Goal: Navigation & Orientation: Find specific page/section

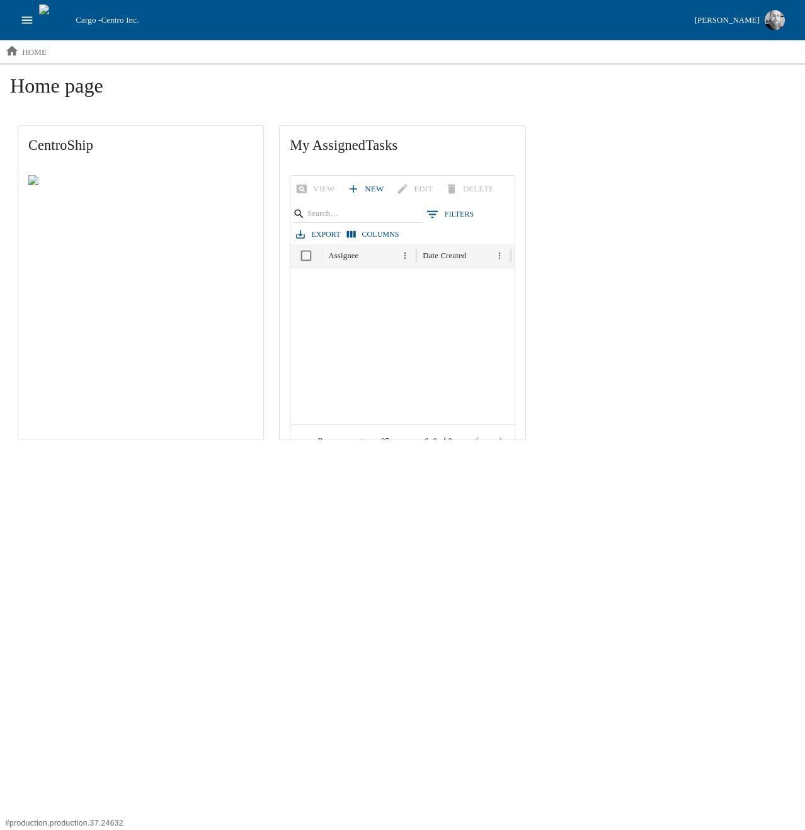
click at [29, 16] on icon "open drawer" at bounding box center [27, 20] width 14 height 14
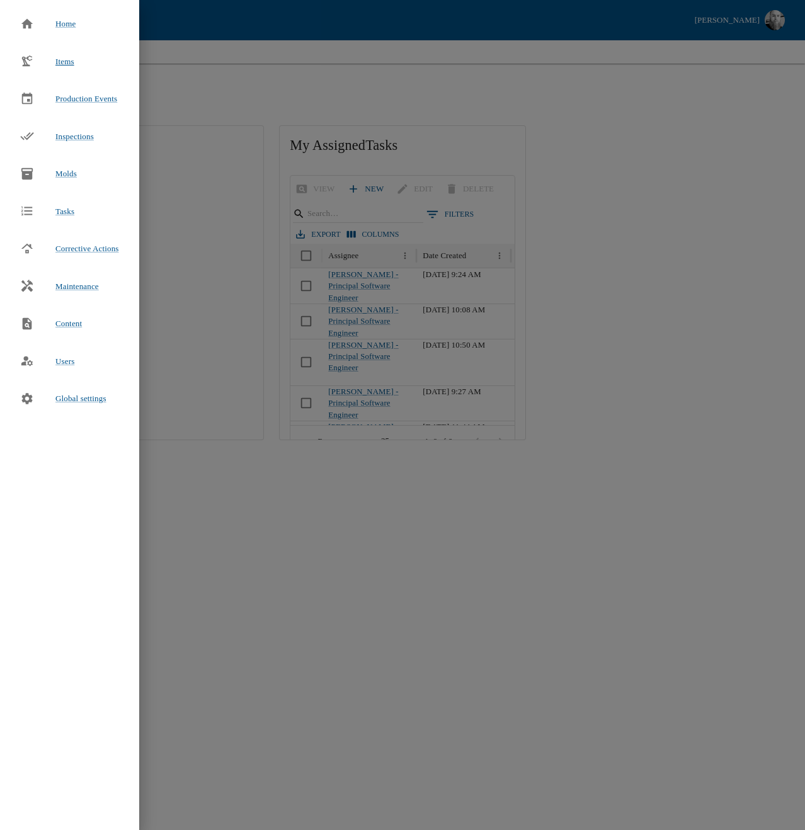
click at [67, 62] on span "Items" at bounding box center [64, 61] width 19 height 9
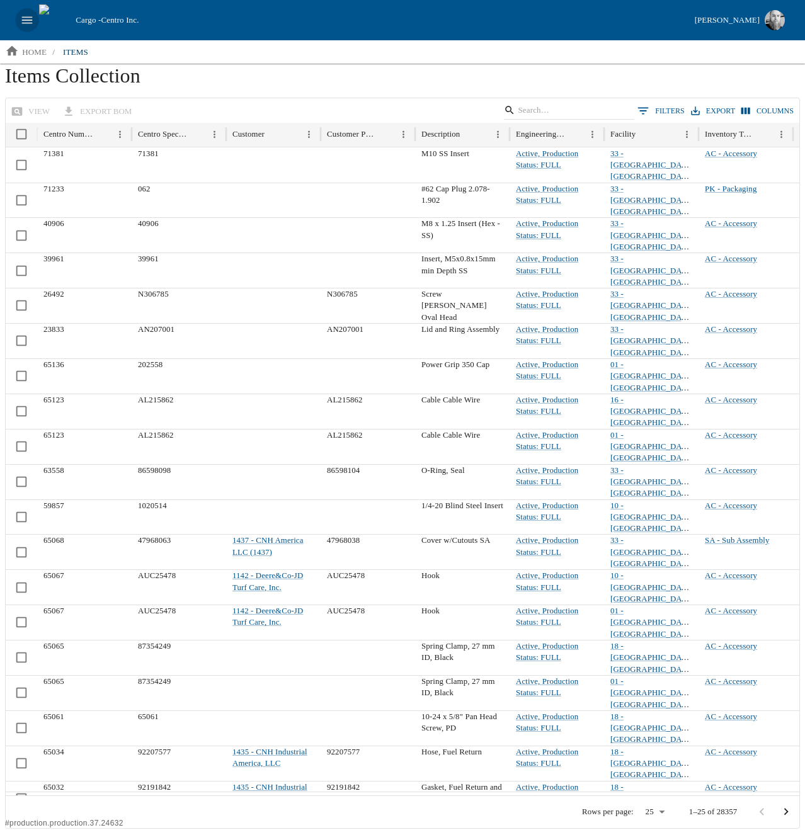
click at [30, 18] on icon "open drawer" at bounding box center [27, 20] width 14 height 14
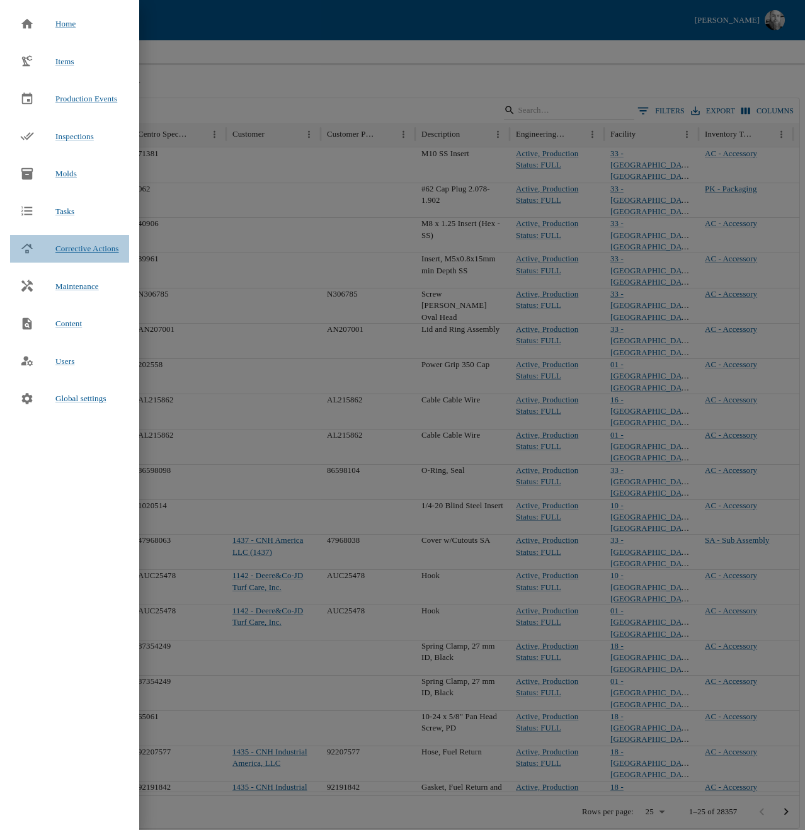
click at [72, 246] on span "Corrective Actions" at bounding box center [87, 248] width 64 height 9
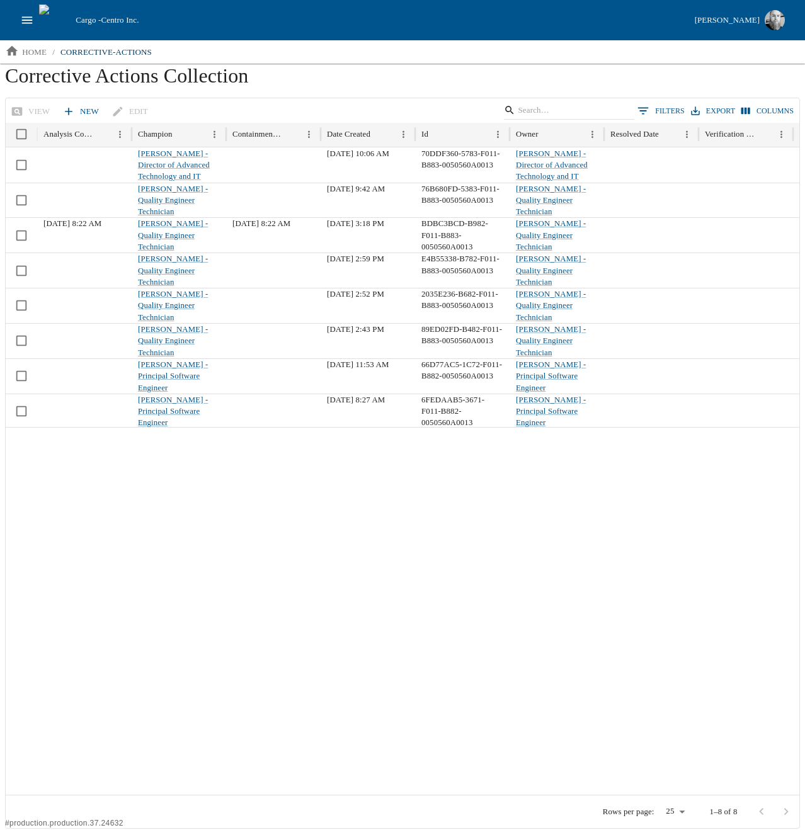
click at [29, 18] on icon "open drawer" at bounding box center [27, 20] width 14 height 14
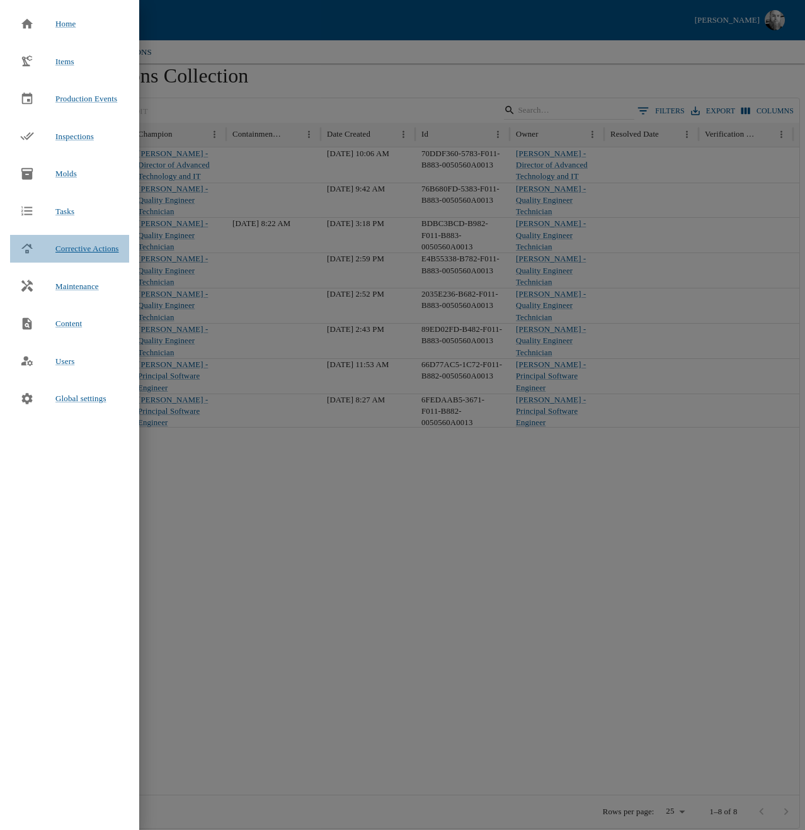
click at [40, 260] on div "Corrective Actions" at bounding box center [69, 249] width 119 height 28
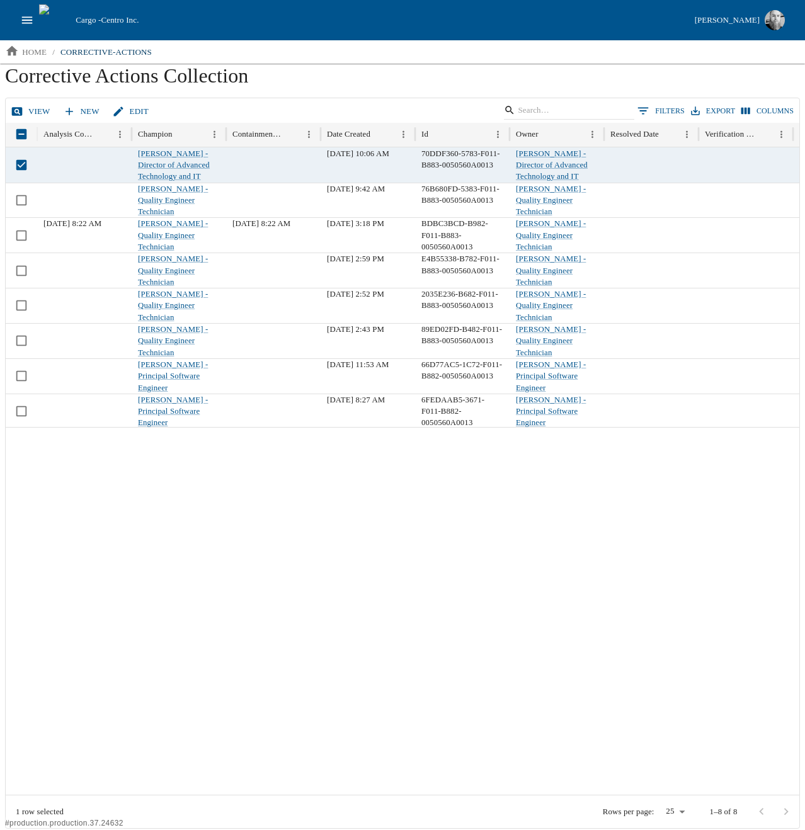
click at [37, 108] on link "View" at bounding box center [31, 112] width 47 height 22
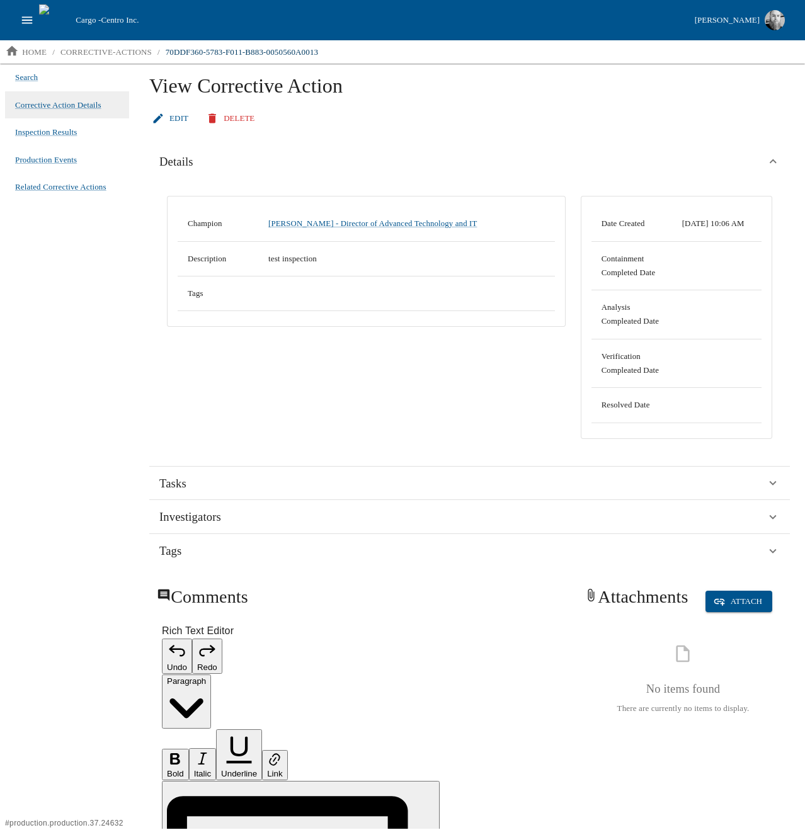
click at [197, 400] on div "Champion Dan Grimes - Director of Advanced Technology and IT Description test i…" at bounding box center [366, 317] width 414 height 258
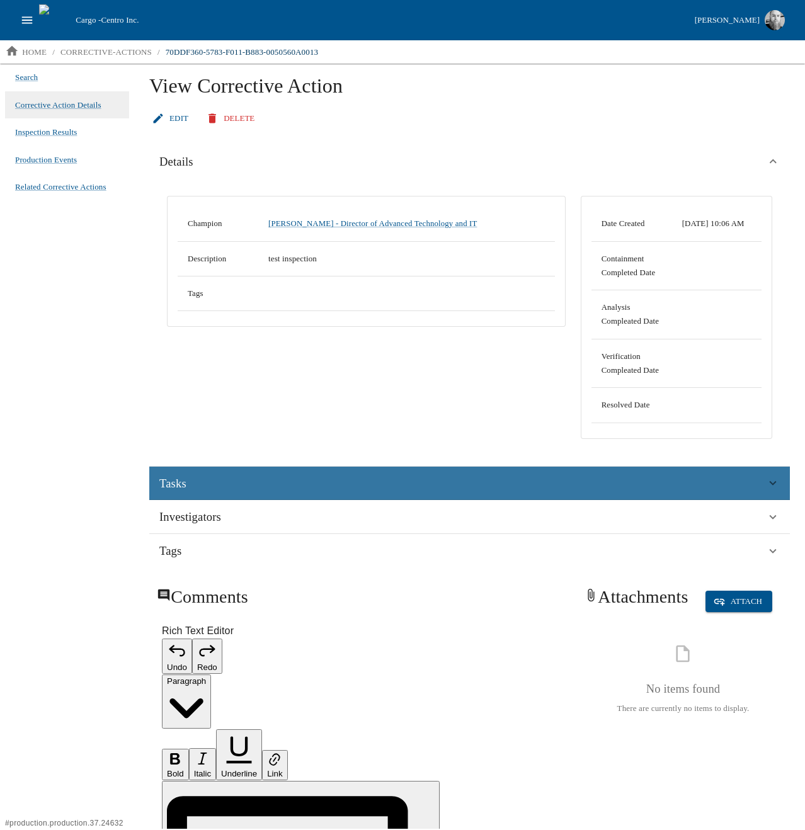
click at [249, 493] on div "Tasks" at bounding box center [462, 483] width 606 height 19
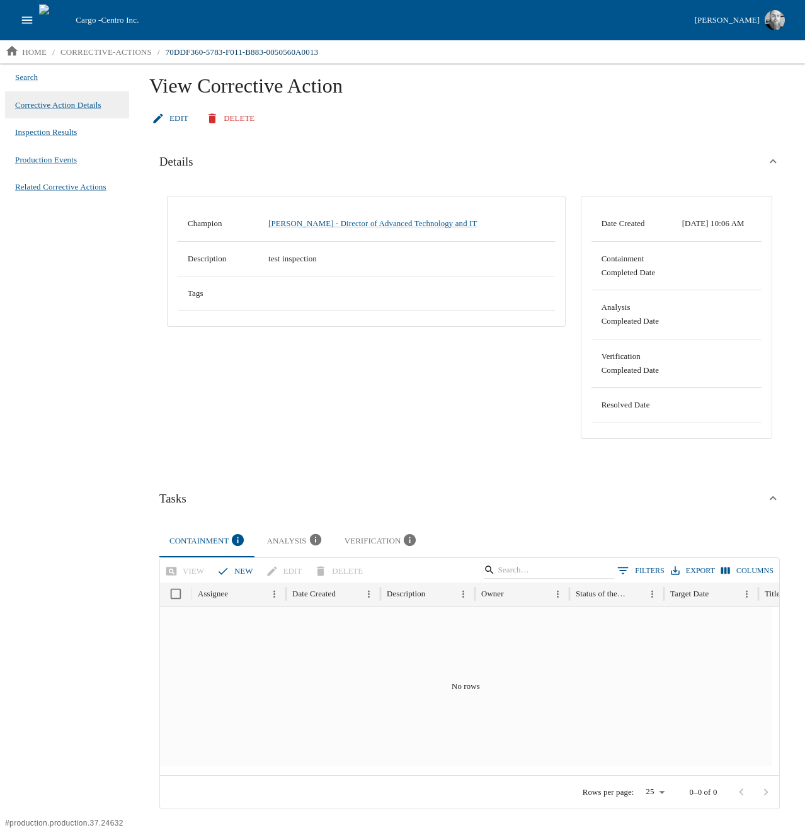
drag, startPoint x: 673, startPoint y: 454, endPoint x: 667, endPoint y: 456, distance: 6.6
click at [673, 453] on div "Champion Dan Grimes - Director of Advanced Technology and IT Description test i…" at bounding box center [469, 319] width 640 height 273
click at [368, 470] on div "Details Champion Dan Grimes - Director of Advanced Technology and IT Descriptio…" at bounding box center [469, 519] width 640 height 758
click at [278, 550] on div "Analysis" at bounding box center [295, 541] width 57 height 17
click at [368, 541] on div "Verification" at bounding box center [381, 541] width 74 height 17
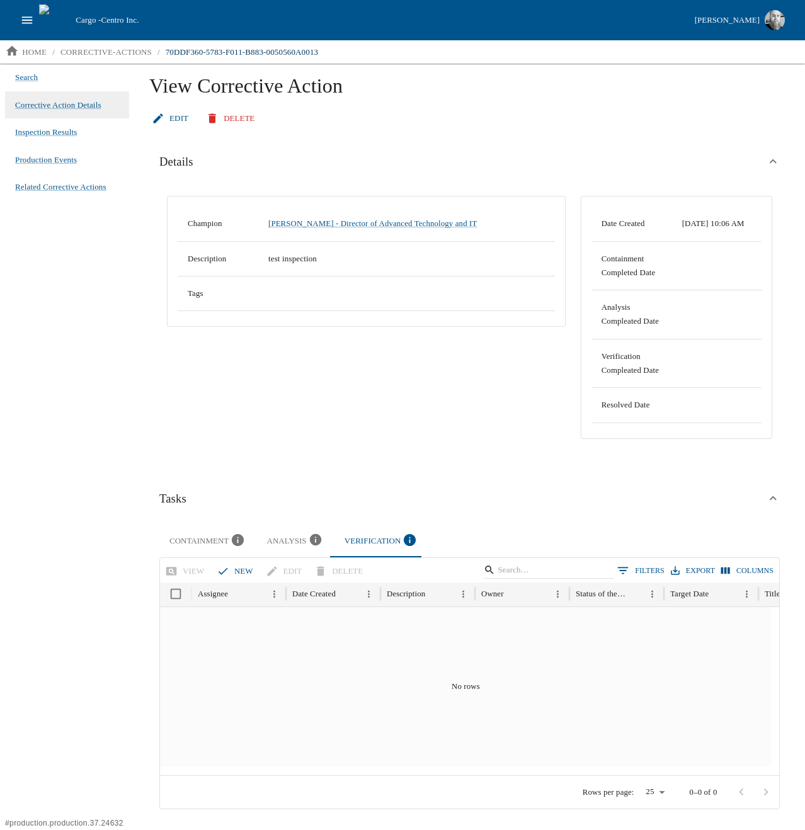
click at [139, 412] on div "View Corrective Action Edit Delete Details Champion Dan Grimes - Director of Ad…" at bounding box center [469, 829] width 661 height 1530
click at [25, 133] on span "Inspection Results" at bounding box center [46, 132] width 62 height 13
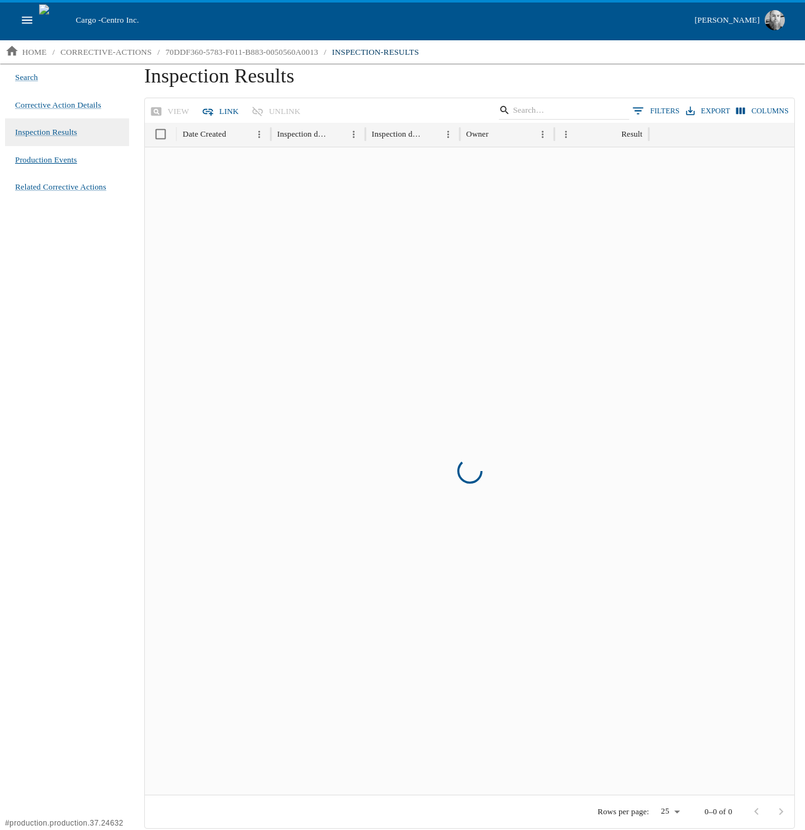
click at [35, 161] on span "Production Events" at bounding box center [46, 160] width 62 height 13
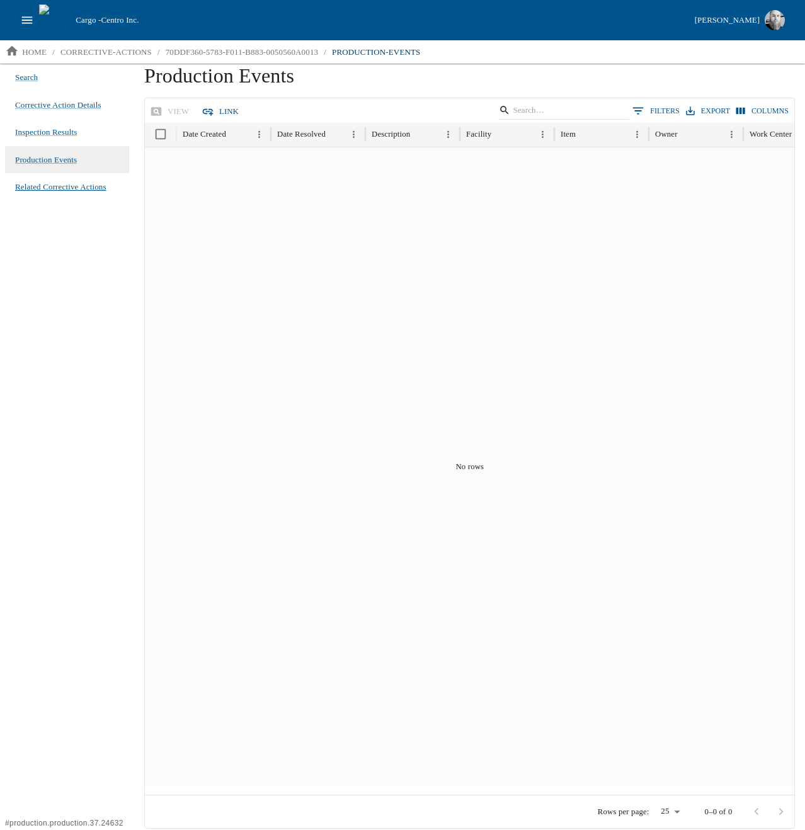
click at [38, 187] on span "Related Corrective Actions" at bounding box center [60, 187] width 91 height 13
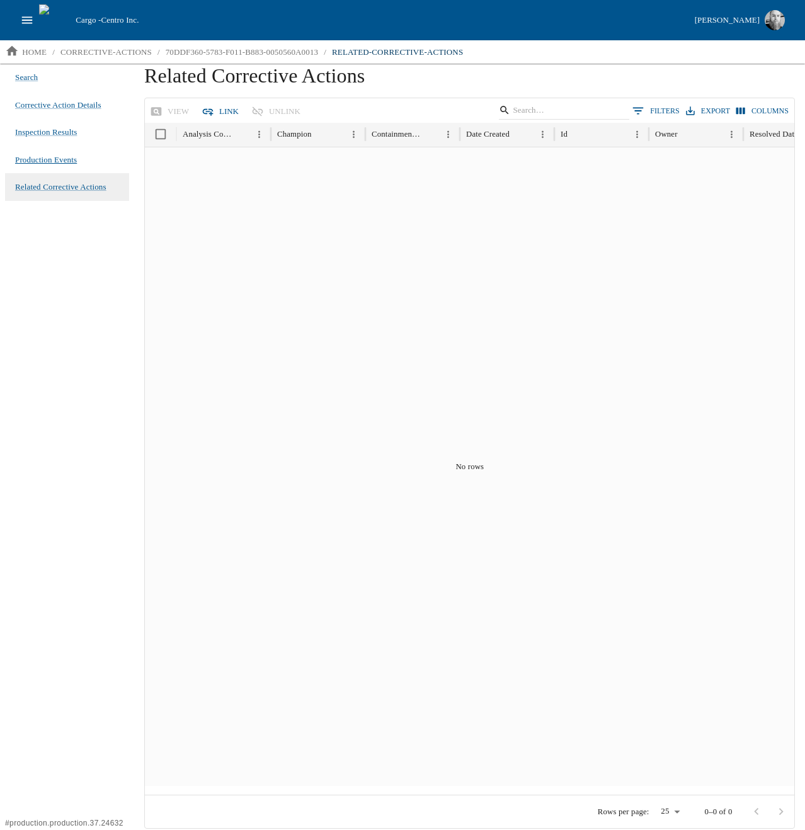
click at [31, 162] on span "Production Events" at bounding box center [46, 160] width 62 height 13
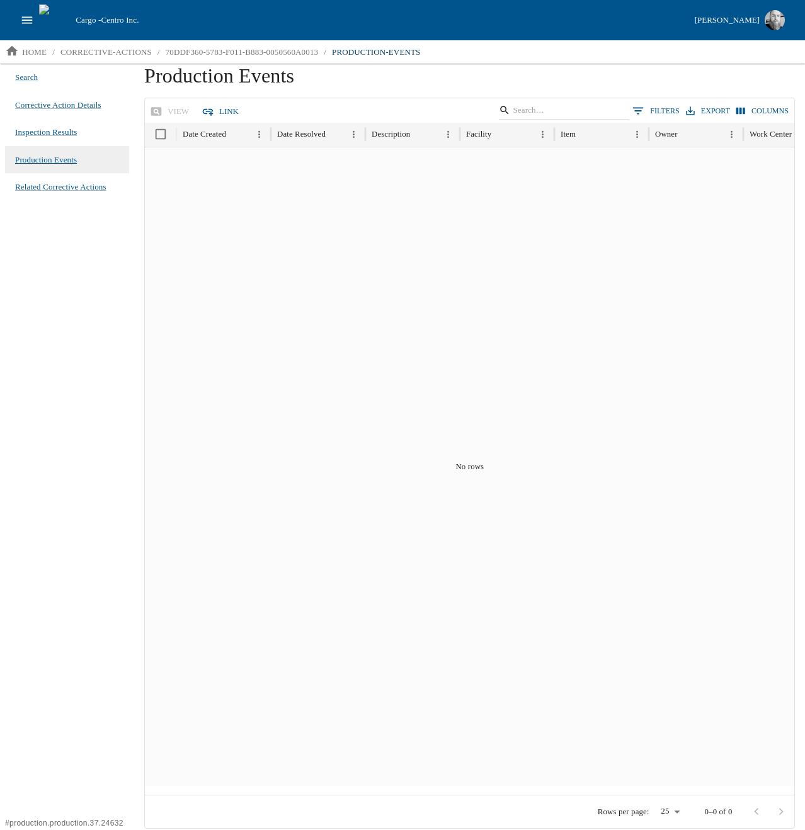
click at [42, 156] on span "Production Events" at bounding box center [46, 160] width 62 height 13
click at [52, 127] on span "Inspection Results" at bounding box center [46, 132] width 62 height 13
click at [47, 101] on span "Corrective Action Details" at bounding box center [58, 105] width 86 height 13
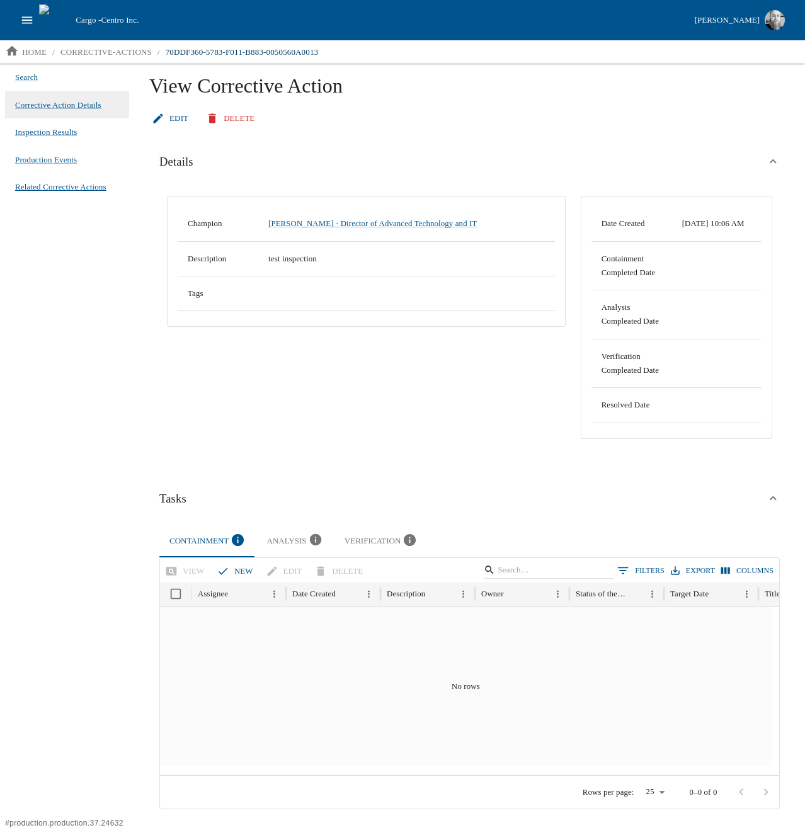
click at [33, 191] on span "Related Corrective Actions" at bounding box center [60, 187] width 91 height 13
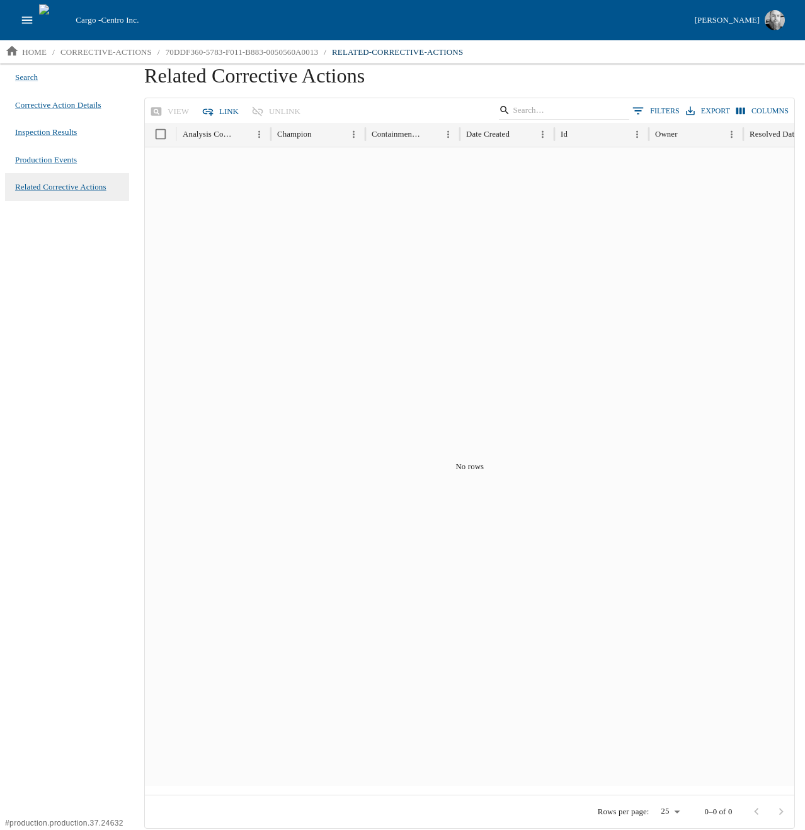
click at [76, 236] on div "Search Corrective Action Details Inspection Results Production Events Related C…" at bounding box center [67, 446] width 134 height 765
click at [28, 23] on icon "open drawer" at bounding box center [27, 20] width 14 height 14
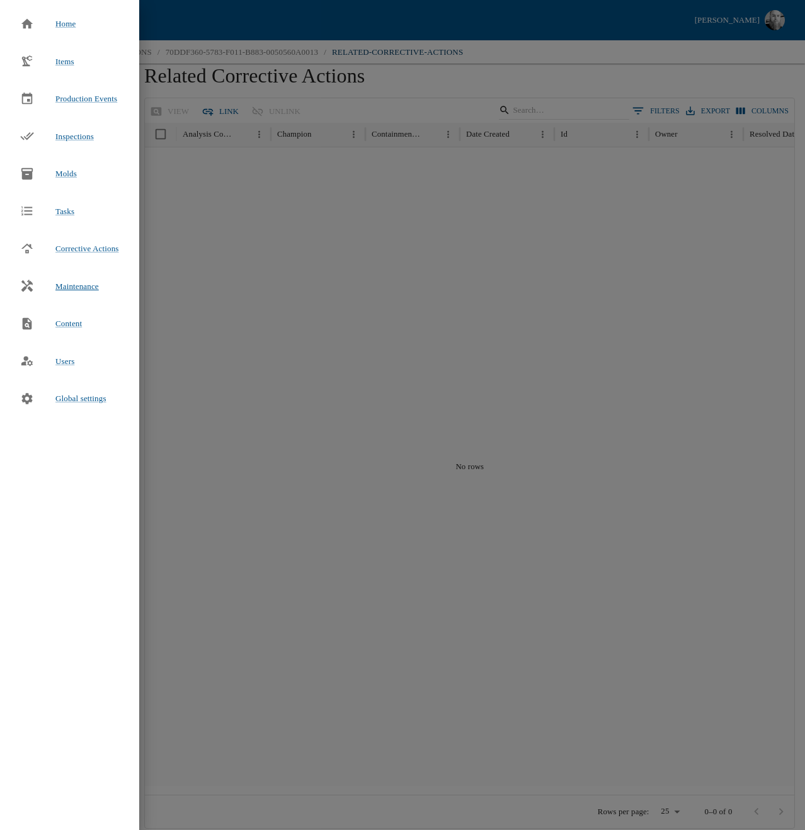
click at [63, 282] on span "Maintenance" at bounding box center [76, 286] width 43 height 13
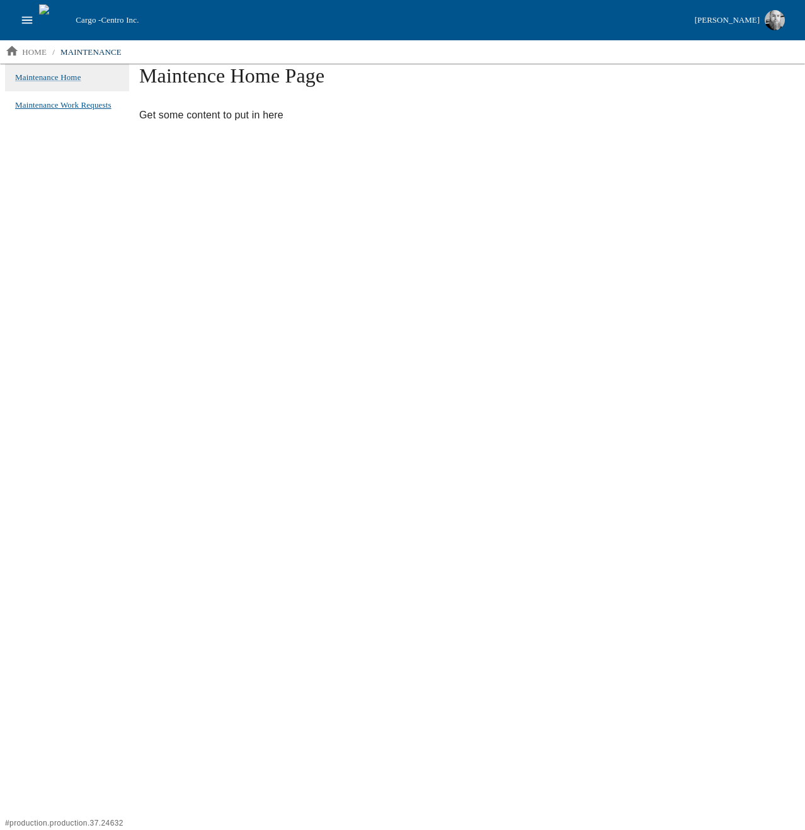
click at [40, 107] on span "Maintenance Work Requests" at bounding box center [63, 104] width 96 height 9
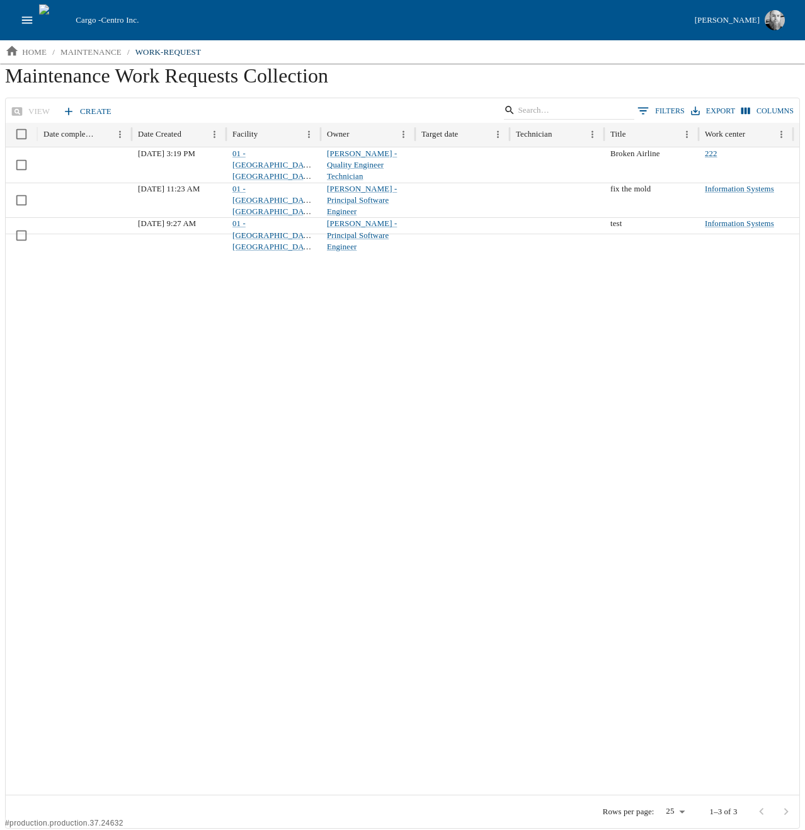
click at [25, 20] on icon "open drawer" at bounding box center [27, 19] width 11 height 7
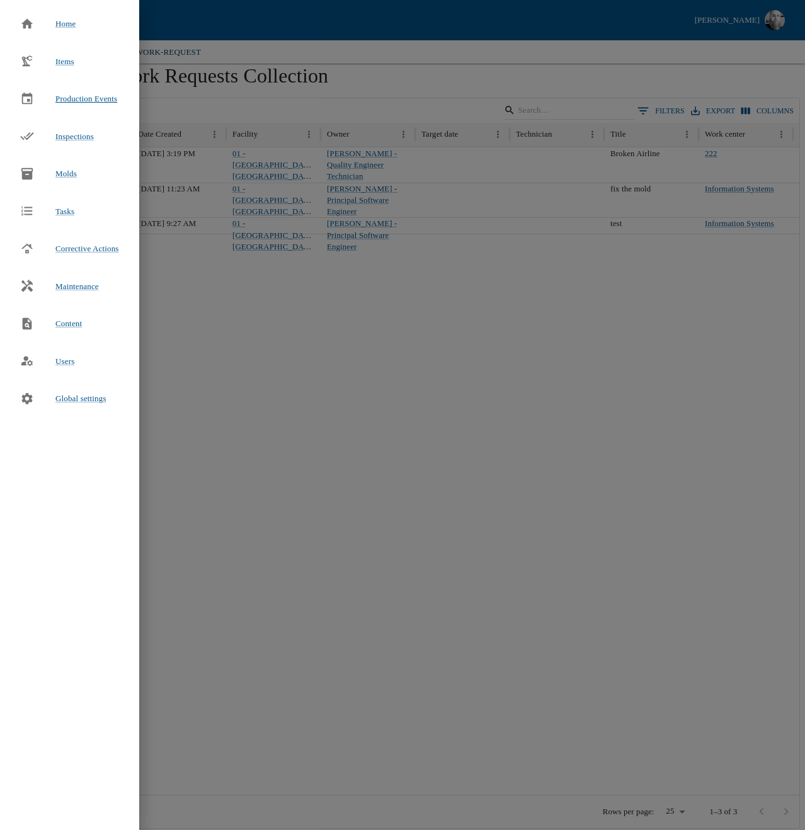
click at [63, 96] on span "Production Events" at bounding box center [86, 98] width 62 height 9
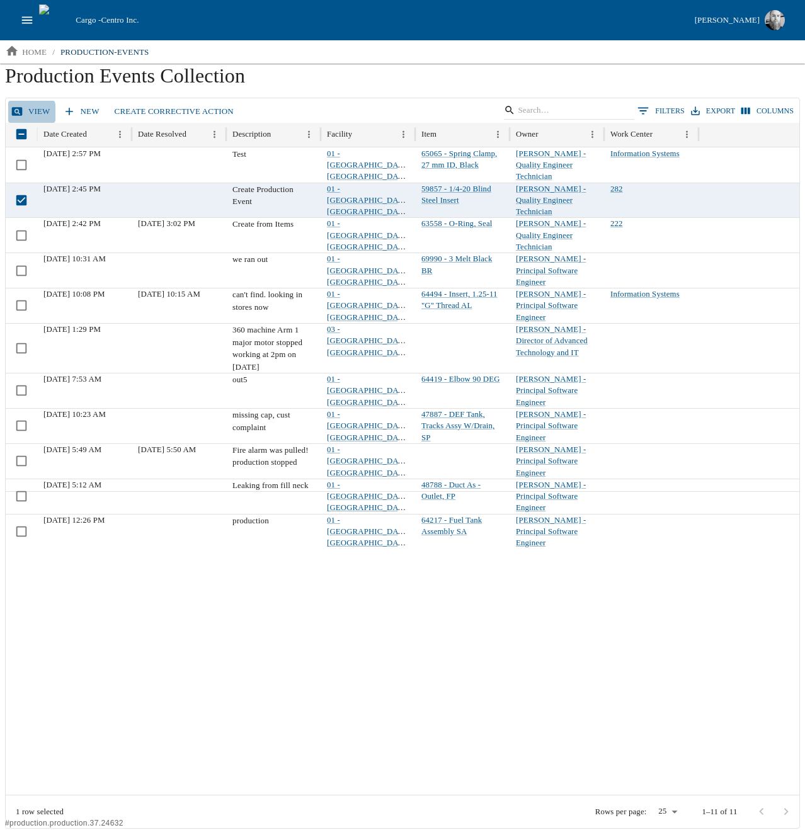
click at [28, 113] on link "View" at bounding box center [31, 112] width 47 height 22
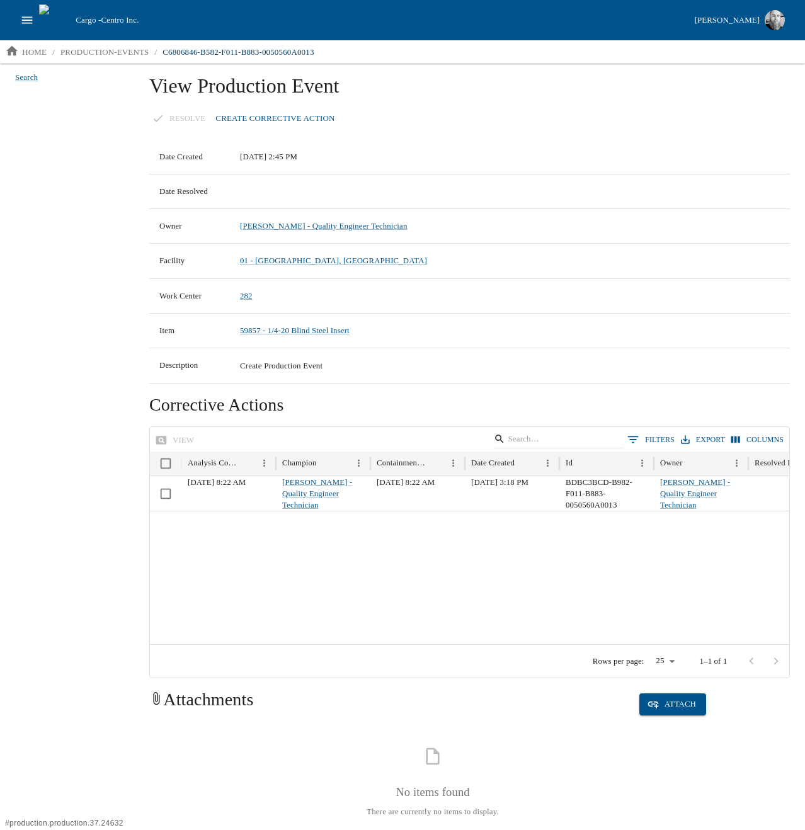
click at [102, 272] on div "Search" at bounding box center [67, 446] width 134 height 765
click at [34, 23] on button "open drawer" at bounding box center [27, 20] width 24 height 24
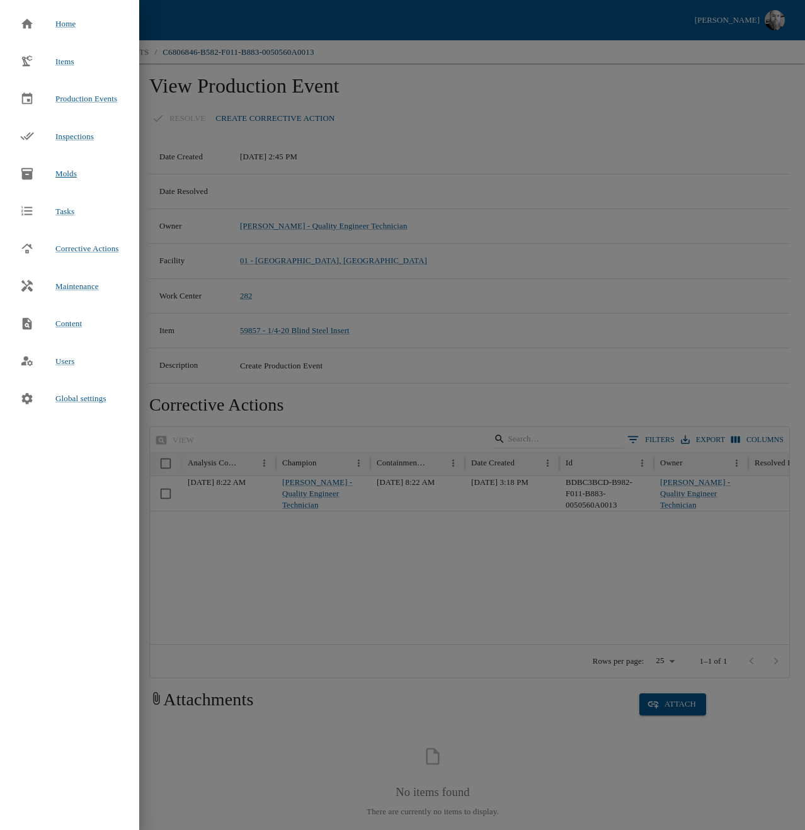
click at [65, 173] on span "Molds" at bounding box center [65, 173] width 21 height 9
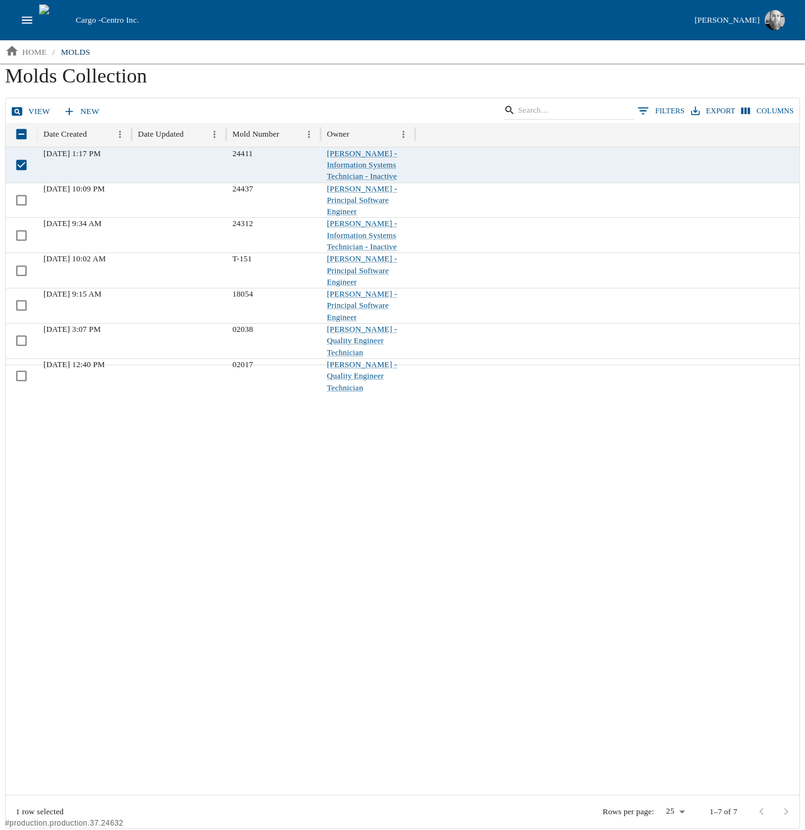
click at [30, 108] on link "view" at bounding box center [31, 112] width 47 height 22
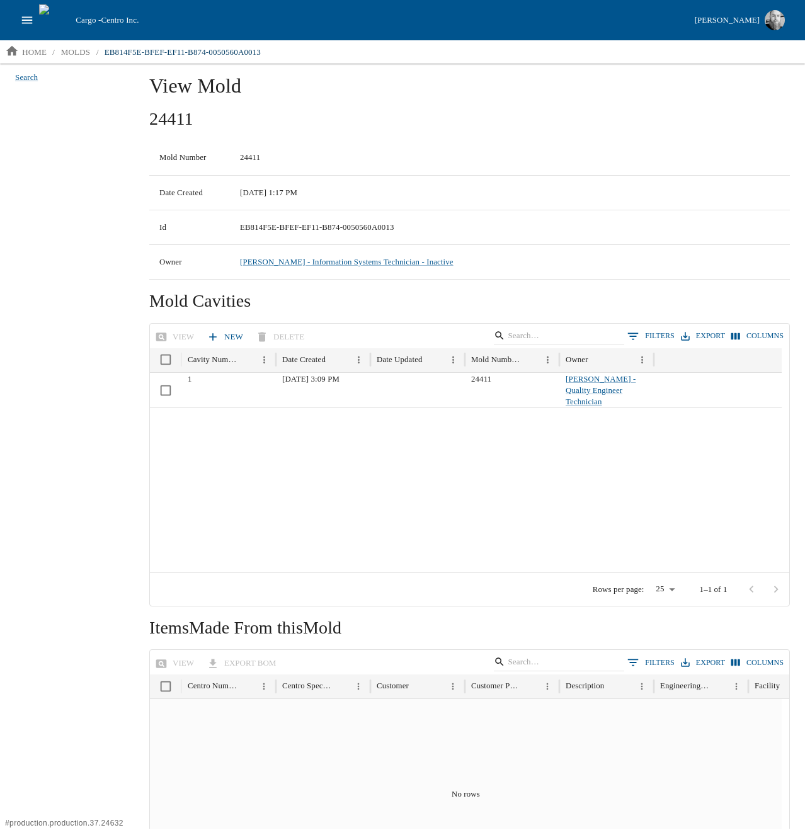
click at [57, 192] on div "Search" at bounding box center [67, 446] width 134 height 765
click at [73, 188] on div "Search" at bounding box center [67, 446] width 134 height 765
click at [33, 15] on icon "open drawer" at bounding box center [27, 20] width 14 height 14
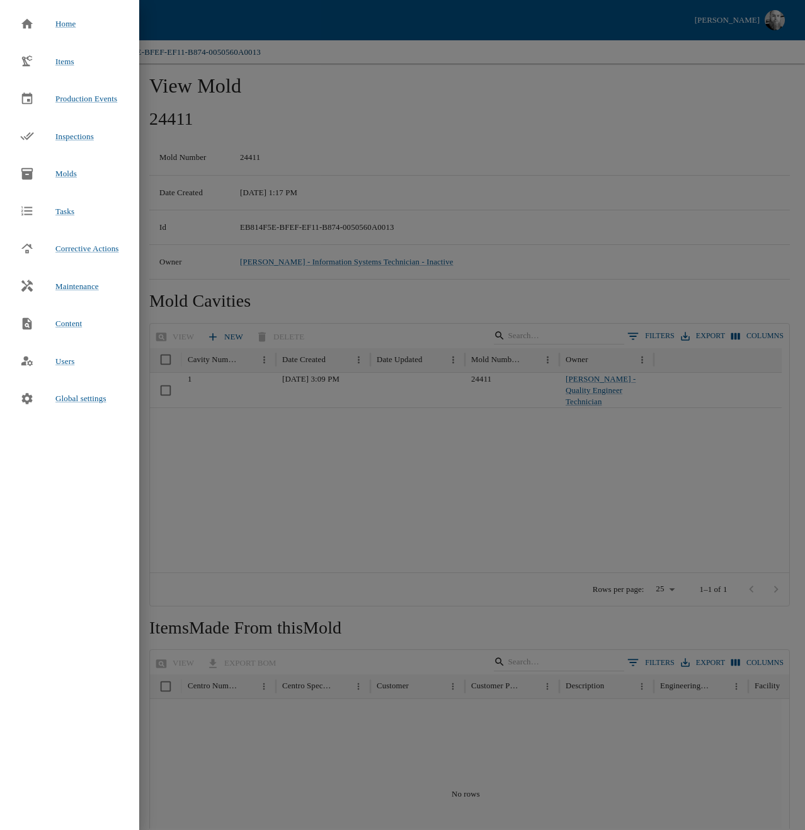
click at [704, 48] on div at bounding box center [402, 415] width 805 height 830
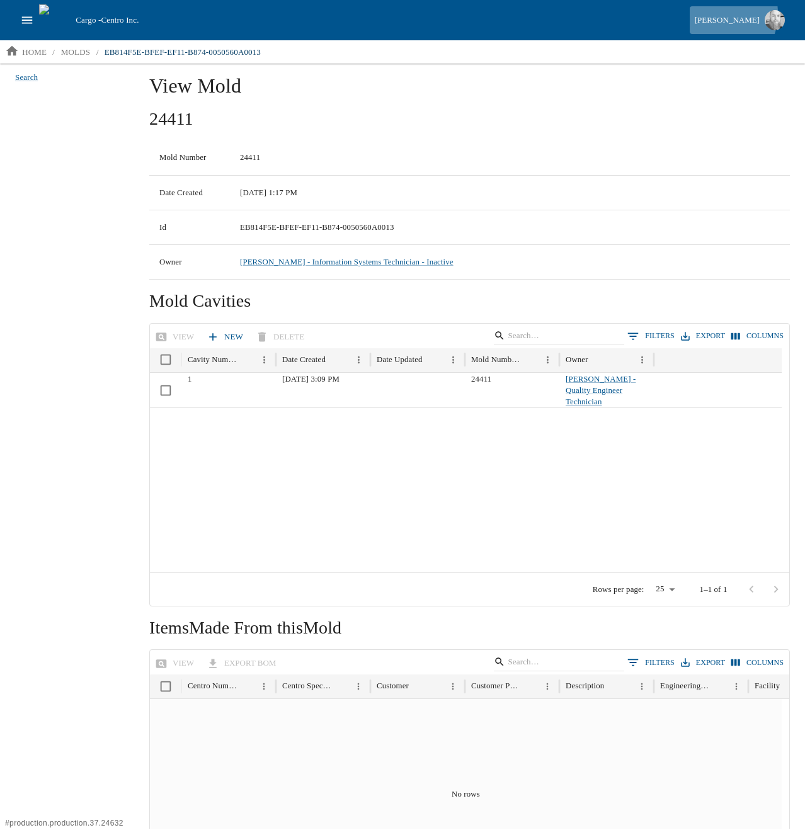
click at [725, 13] on div "[PERSON_NAME]" at bounding box center [727, 20] width 65 height 14
click at [763, 83] on li "My Cargo Roles" at bounding box center [708, 89] width 163 height 20
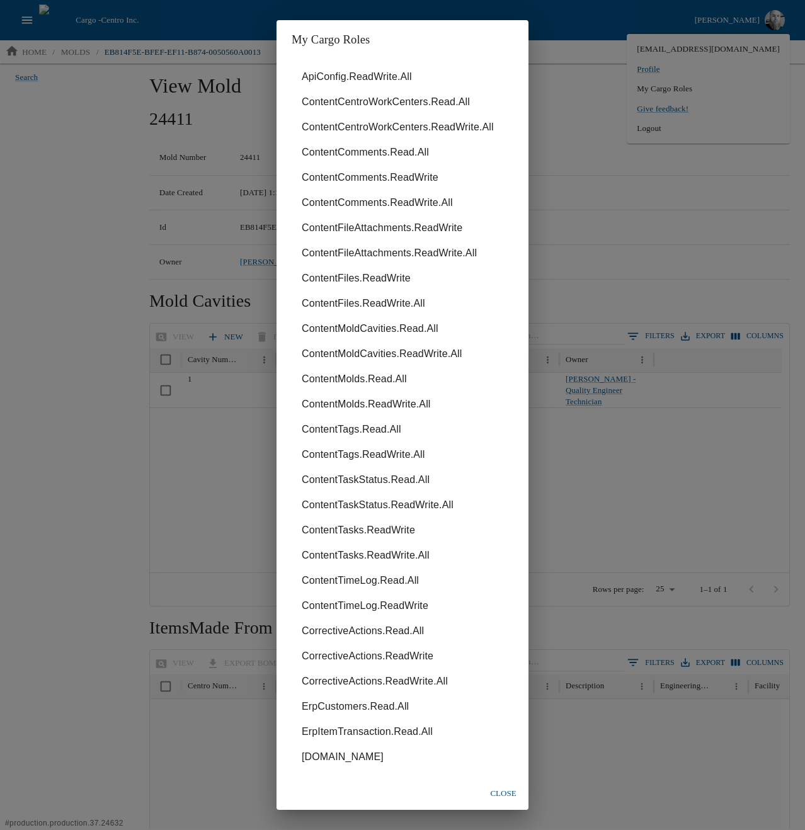
click at [716, 70] on div "My Cargo Roles ApiConfig.ReadWrite.All ContentCentroWorkCenters.Read.All Conten…" at bounding box center [402, 415] width 805 height 830
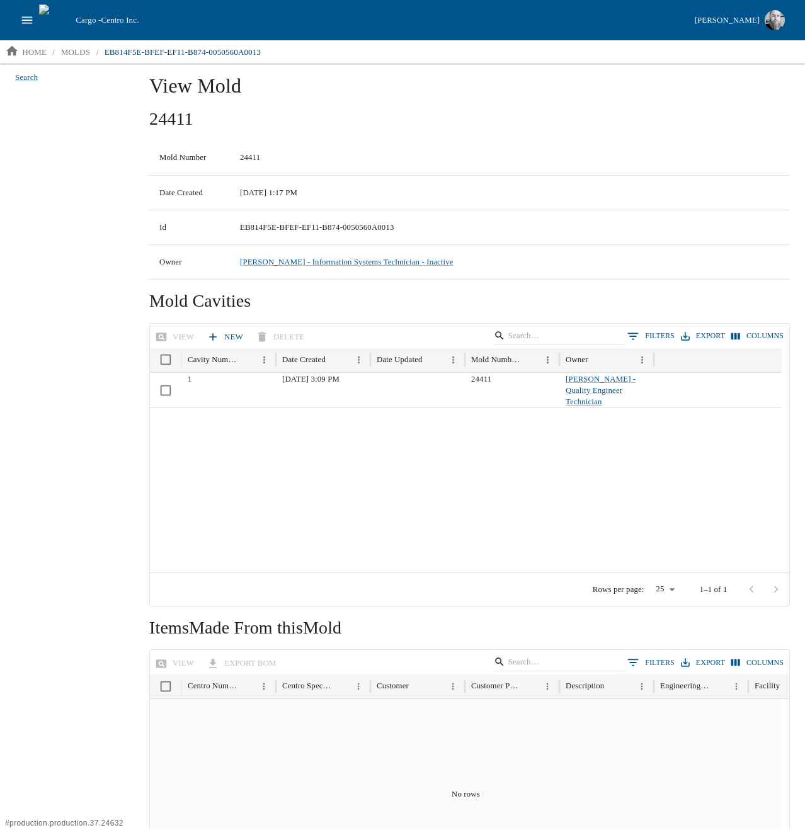
click at [731, 23] on div "[PERSON_NAME]" at bounding box center [727, 20] width 65 height 14
click at [737, 64] on link "Profile" at bounding box center [708, 69] width 143 height 13
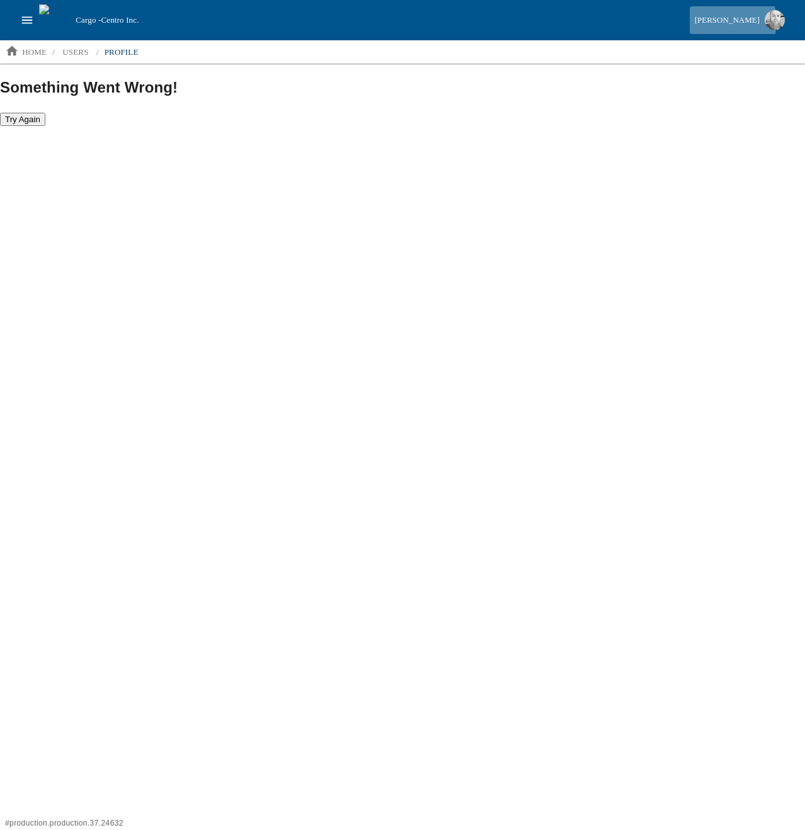
click at [737, 21] on div "[PERSON_NAME]" at bounding box center [727, 20] width 65 height 14
click at [372, 127] on html "Cargo - Centro Inc. Jesse Baird jessebaird@centroinc.net Profile My Cargo Roles…" at bounding box center [402, 63] width 805 height 127
click at [30, 18] on icon "open drawer" at bounding box center [27, 20] width 14 height 14
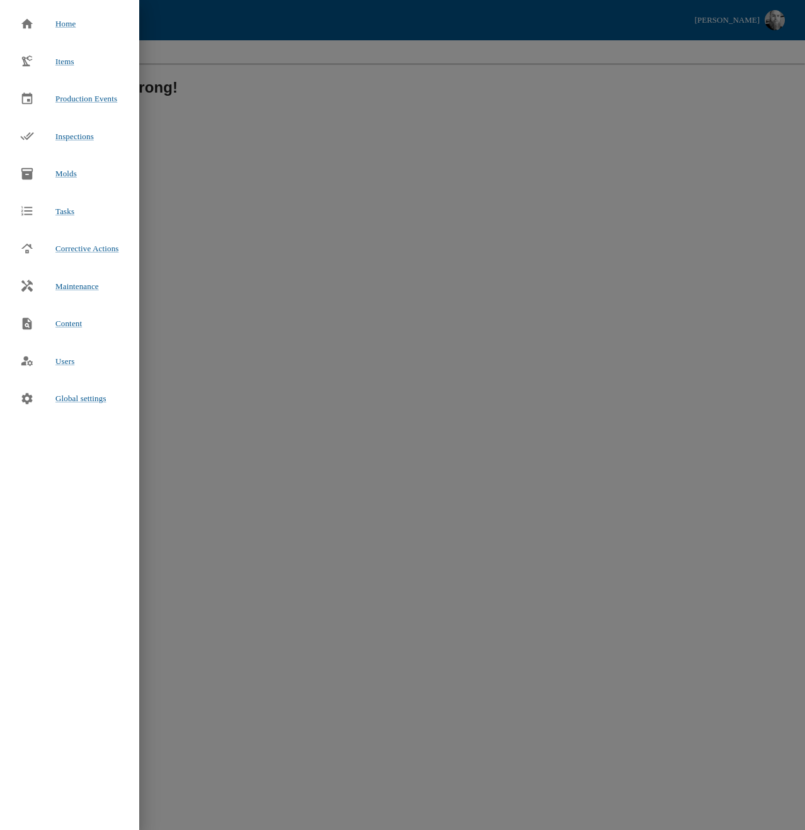
click at [271, 112] on div at bounding box center [402, 415] width 805 height 830
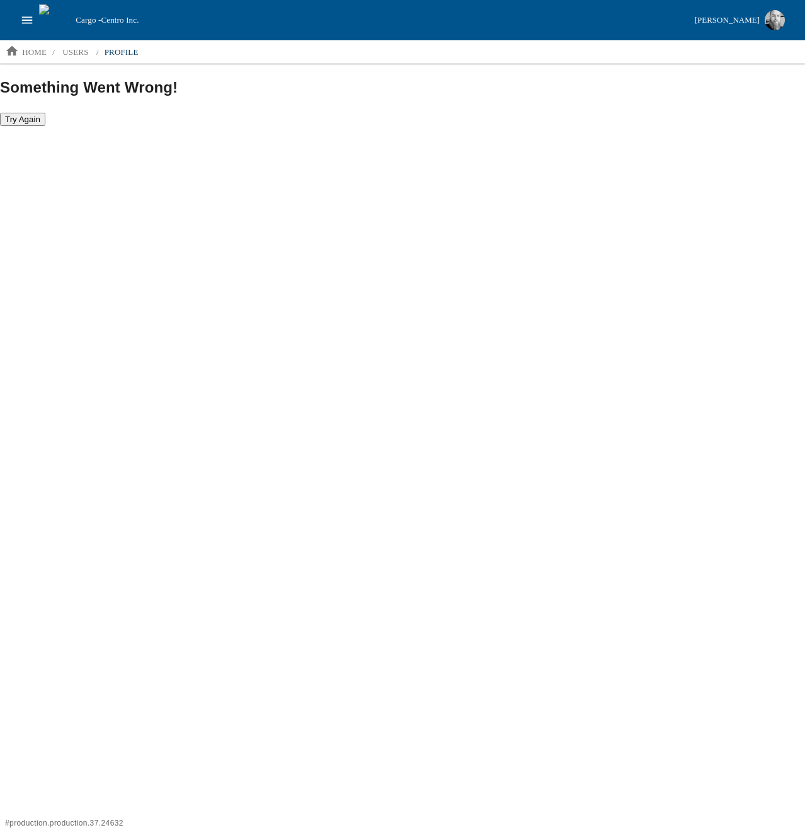
click at [18, 119] on button "Try Again" at bounding box center [22, 119] width 45 height 13
click at [227, 127] on html "Cargo - Centro Inc. Jesse Baird home / users / profile Something Went Wrong! Tr…" at bounding box center [402, 63] width 805 height 127
click at [65, 51] on p "users" at bounding box center [75, 52] width 26 height 13
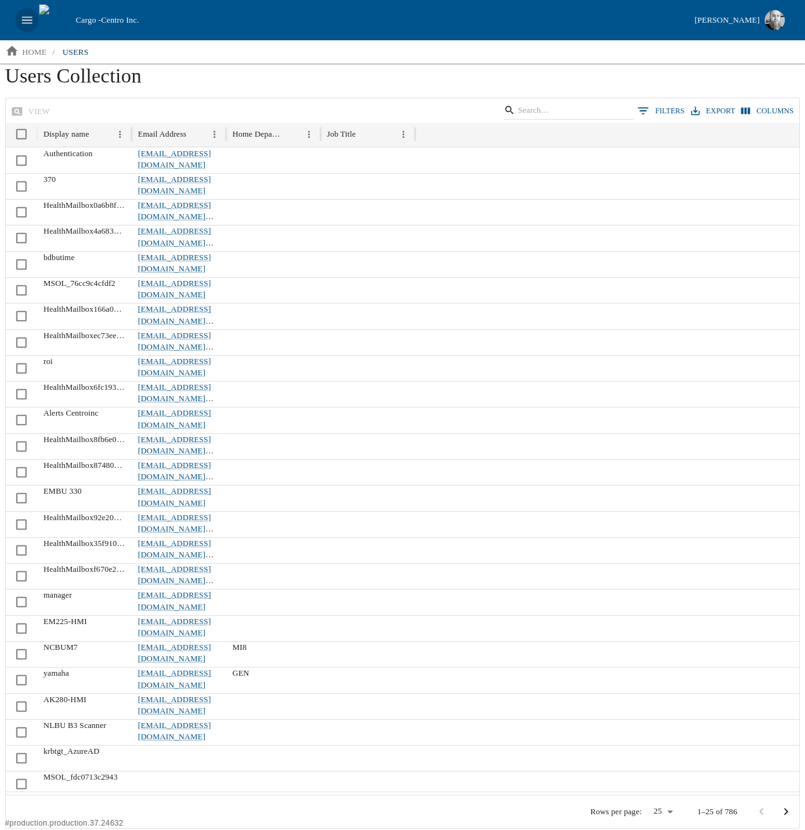
click at [35, 13] on button "open drawer" at bounding box center [27, 20] width 24 height 24
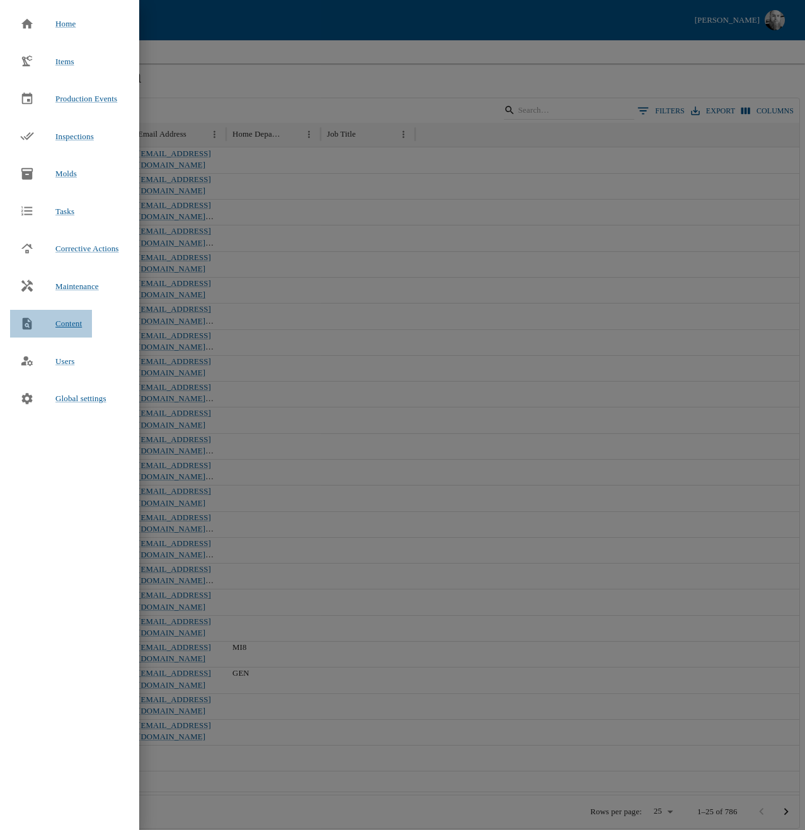
click at [62, 319] on span "Content" at bounding box center [68, 323] width 26 height 13
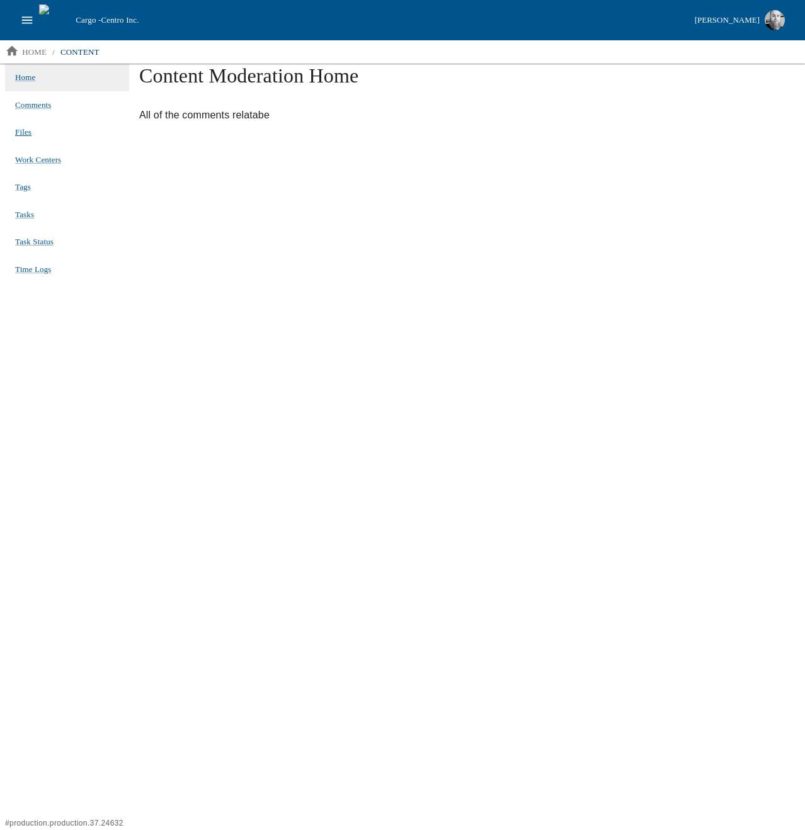
click at [30, 128] on span "Files" at bounding box center [23, 131] width 16 height 9
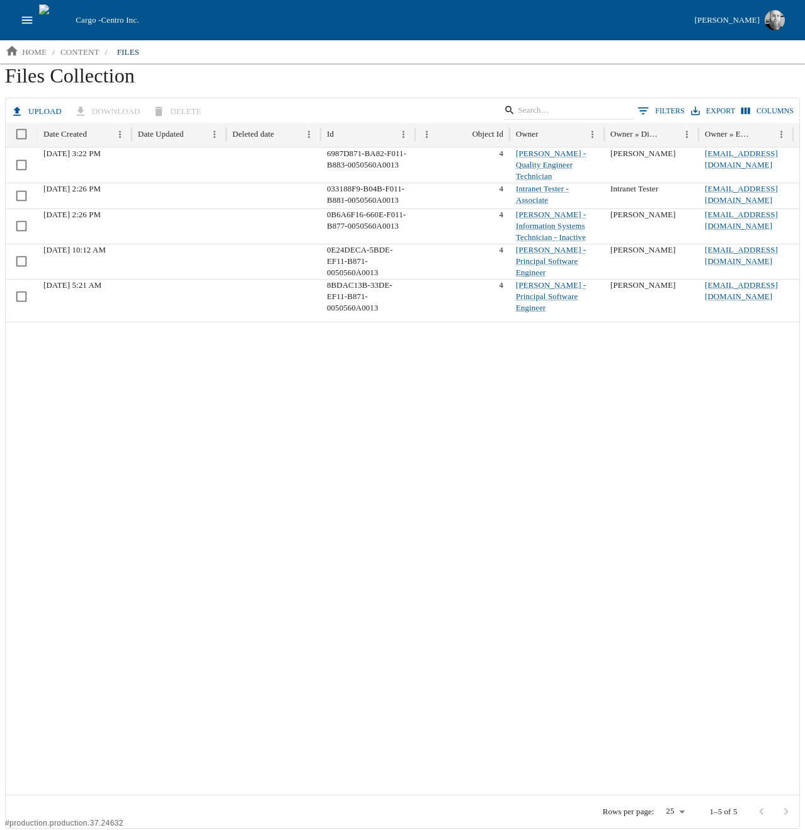
click at [515, 647] on div at bounding box center [730, 558] width 1448 height 473
click at [249, 496] on div at bounding box center [730, 558] width 1448 height 473
click at [166, 445] on div at bounding box center [730, 558] width 1448 height 473
click at [85, 54] on p "content" at bounding box center [79, 52] width 39 height 13
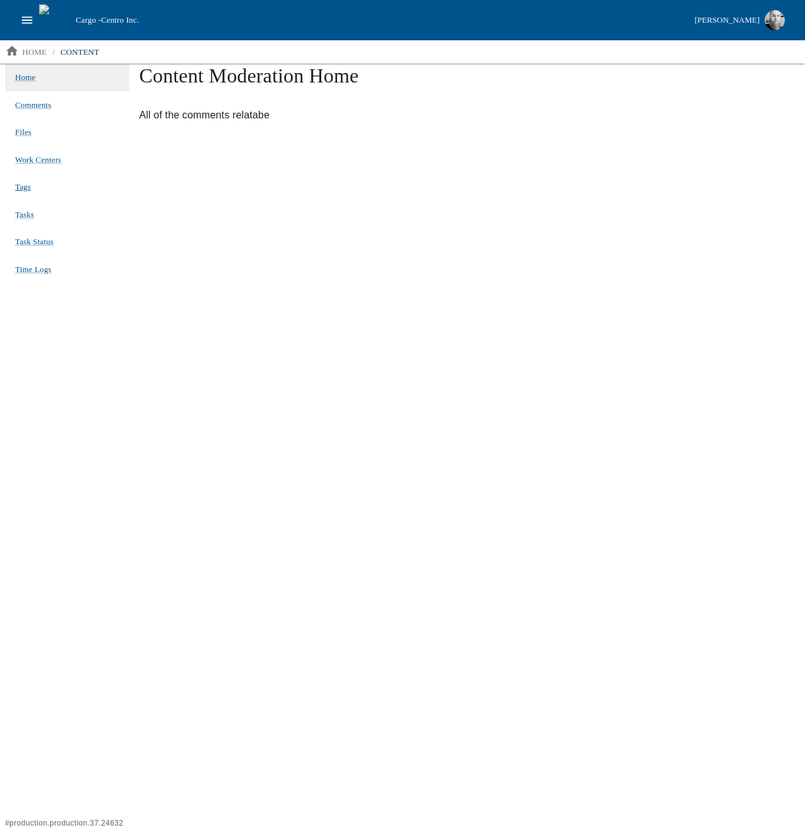
click at [18, 186] on span "Tags" at bounding box center [23, 186] width 16 height 9
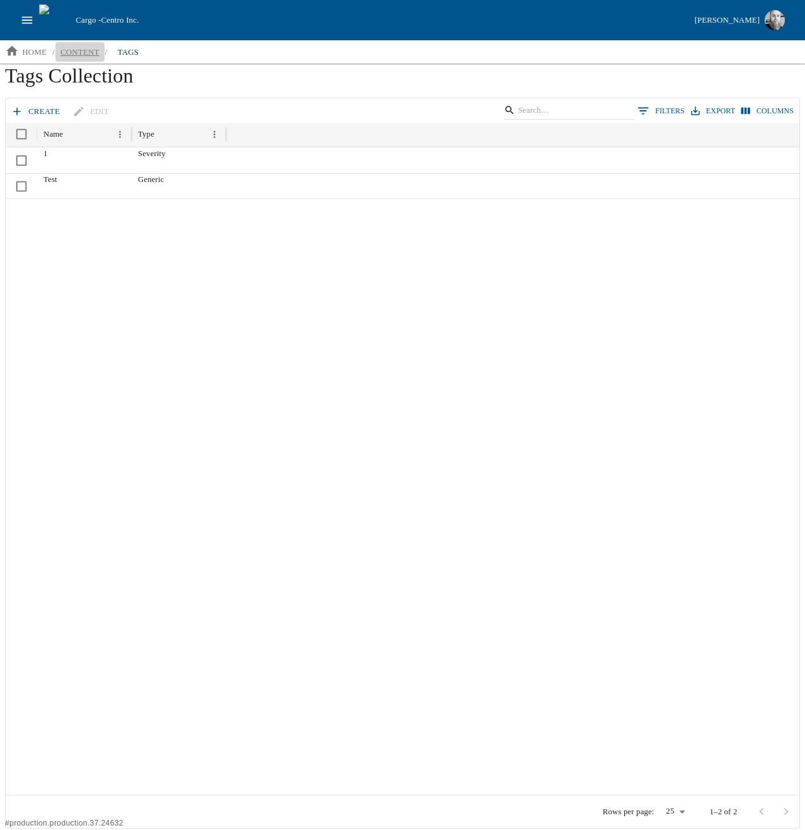
click at [78, 55] on p "content" at bounding box center [79, 52] width 39 height 13
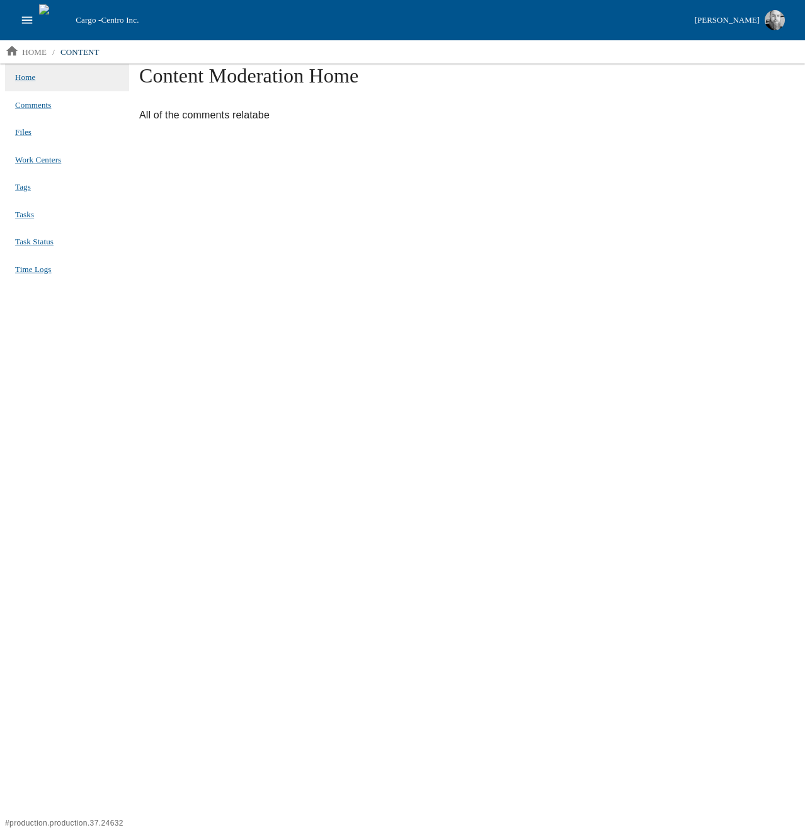
click at [41, 266] on span "Time Logs" at bounding box center [33, 269] width 37 height 9
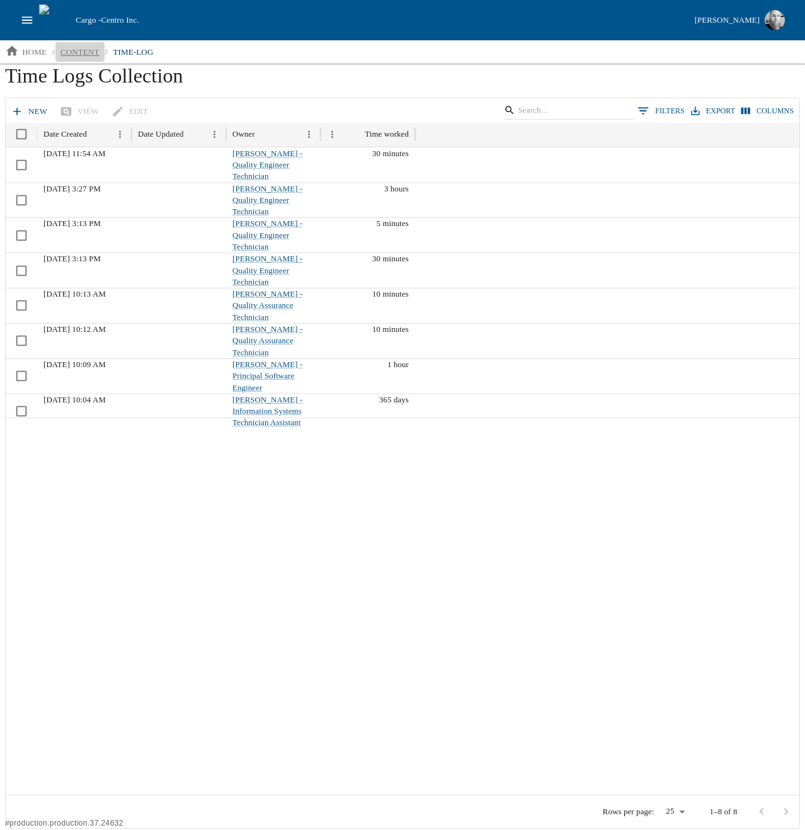
click at [81, 50] on p "content" at bounding box center [79, 52] width 39 height 13
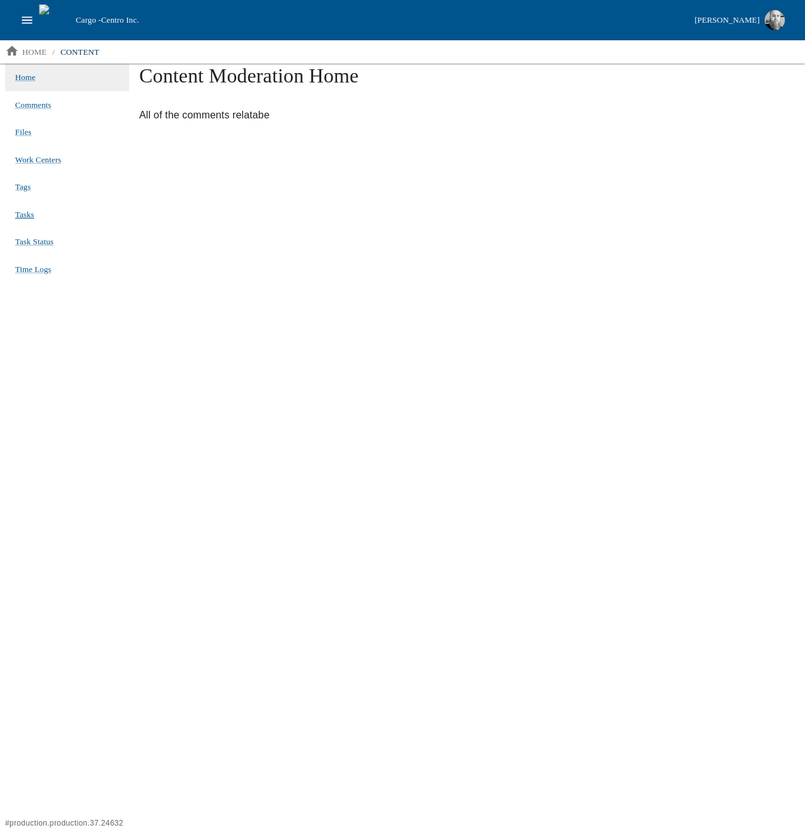
click at [24, 213] on span "Tasks" at bounding box center [24, 214] width 19 height 9
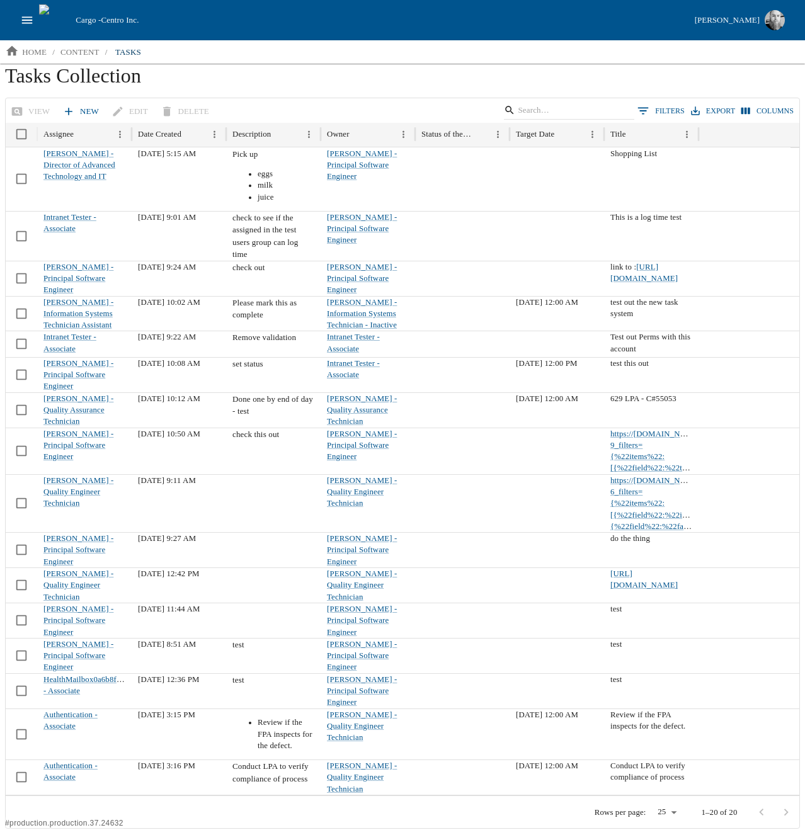
click at [387, 106] on icon "Select columns" at bounding box center [745, 110] width 11 height 11
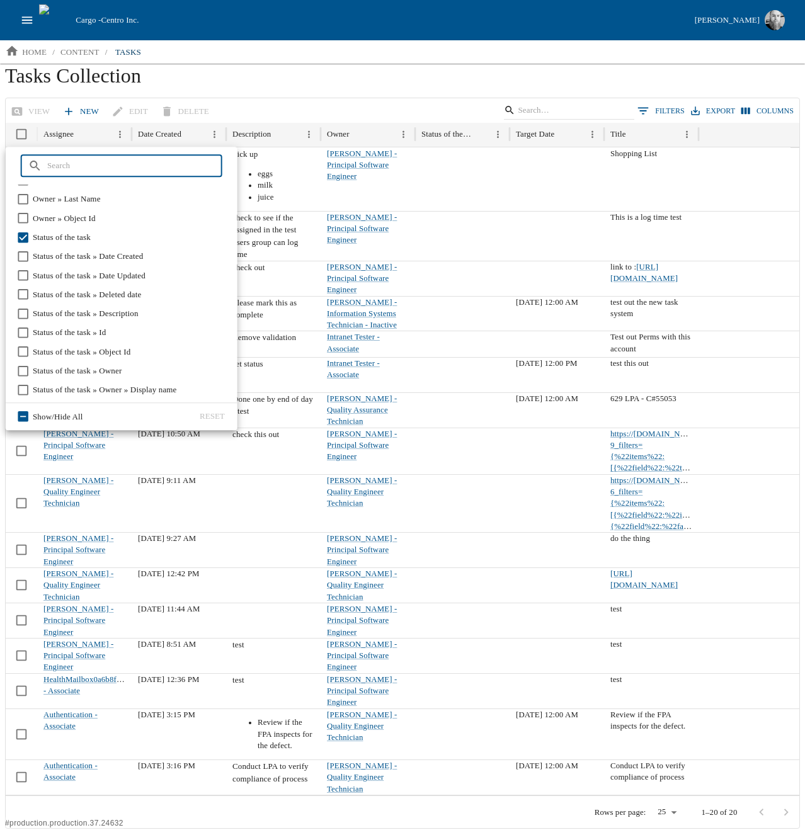
scroll to position [302, 0]
click at [55, 219] on span "Object Id" at bounding box center [48, 216] width 31 height 13
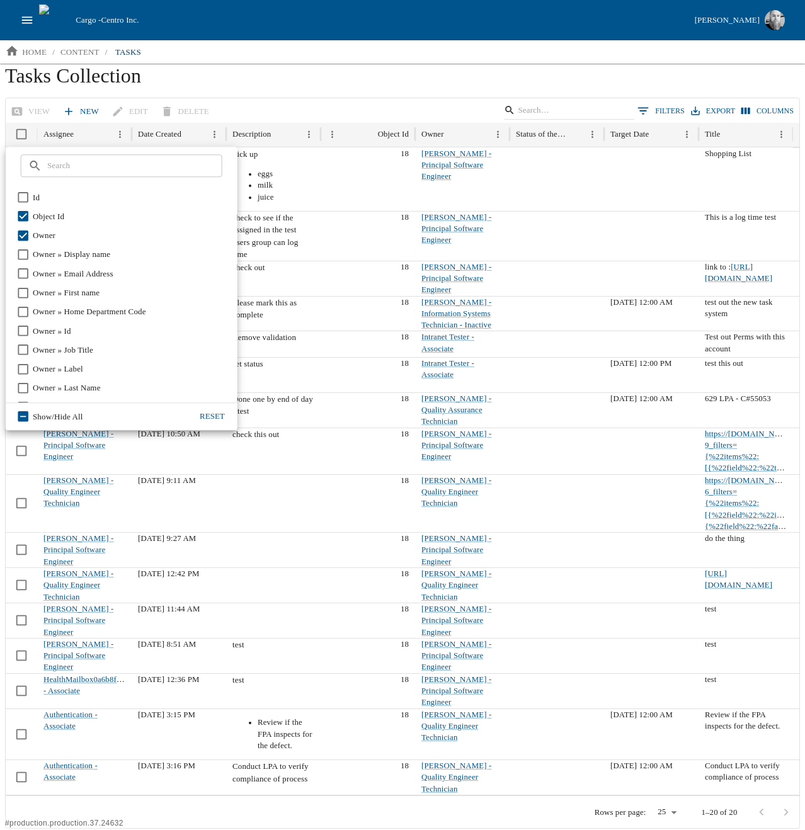
click at [55, 219] on span "Object Id" at bounding box center [48, 216] width 31 height 13
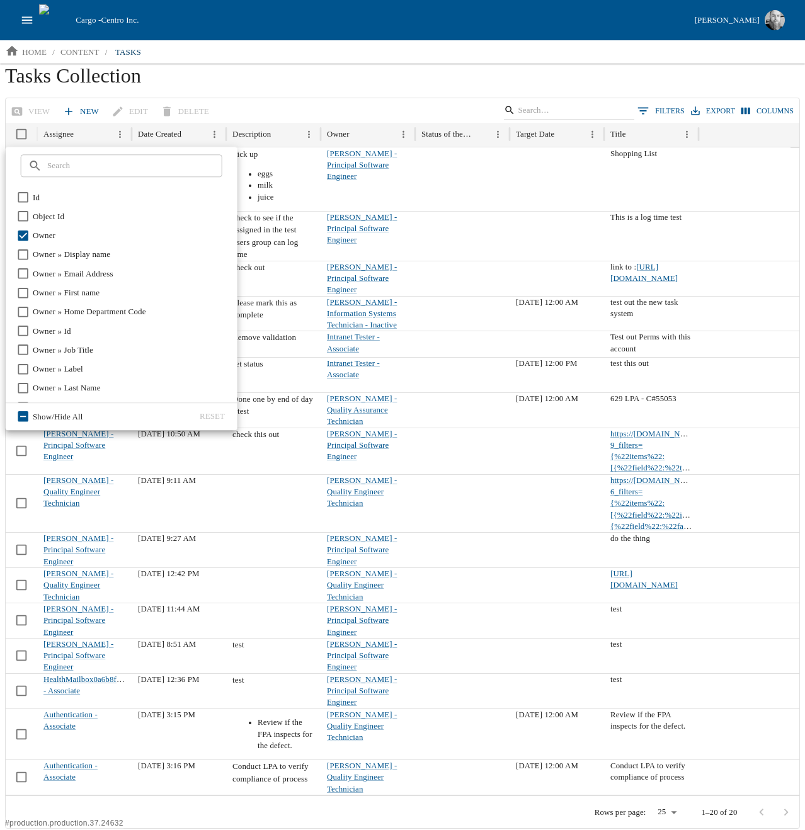
click at [315, 83] on h1 "Tasks Collection" at bounding box center [402, 81] width 795 height 34
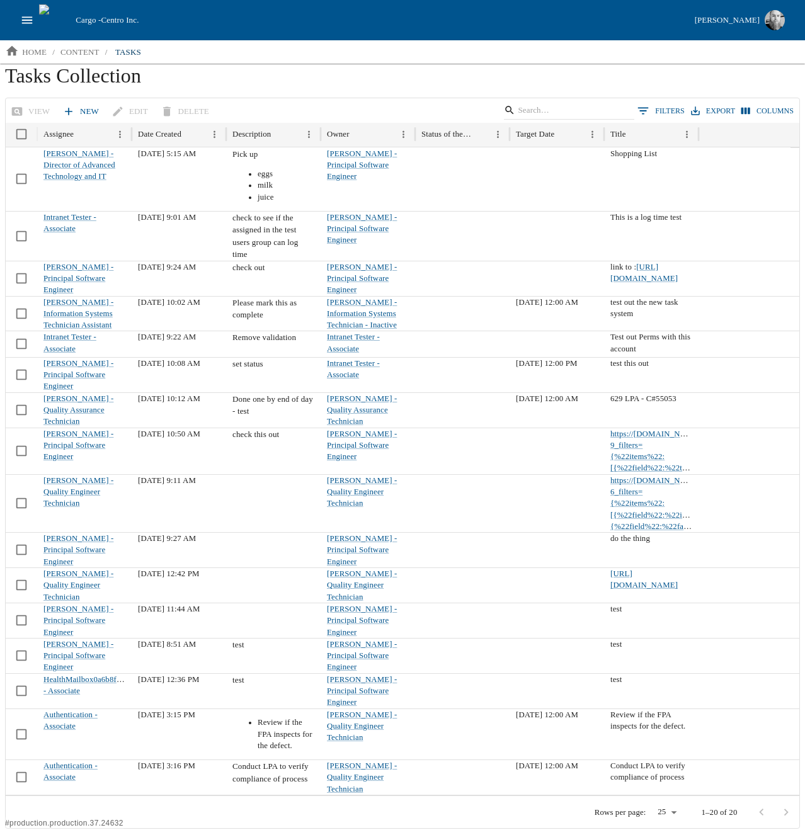
scroll to position [84, 0]
